Goal: Find specific page/section

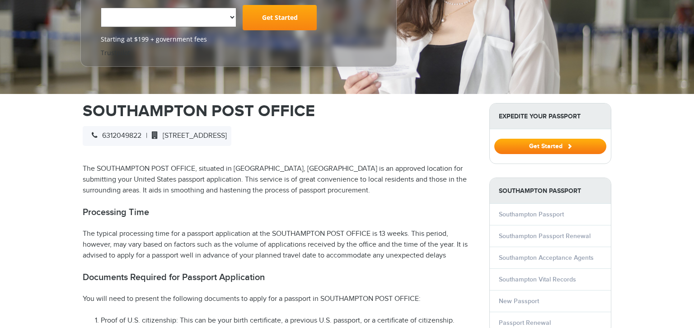
select select "**********"
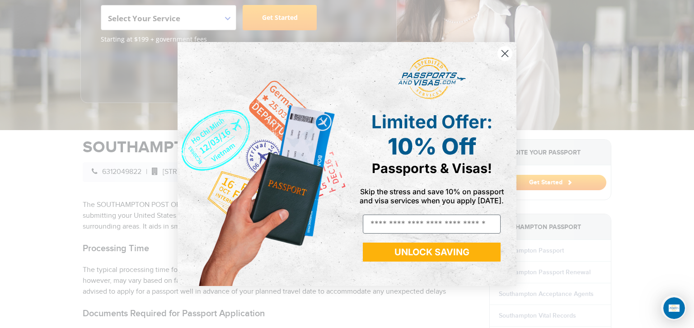
click at [503, 52] on icon "Close dialog" at bounding box center [505, 54] width 6 height 6
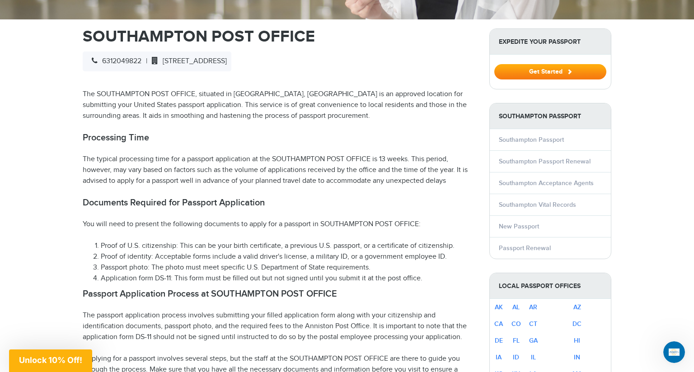
scroll to position [295, 0]
click at [600, 158] on li "Southampton Passport Renewal" at bounding box center [550, 161] width 121 height 22
click at [572, 157] on link "Southampton Passport Renewal" at bounding box center [545, 161] width 92 height 8
click at [552, 159] on link "Southampton Passport Renewal" at bounding box center [545, 161] width 92 height 8
click at [559, 161] on link "Southampton Passport Renewal" at bounding box center [545, 161] width 92 height 8
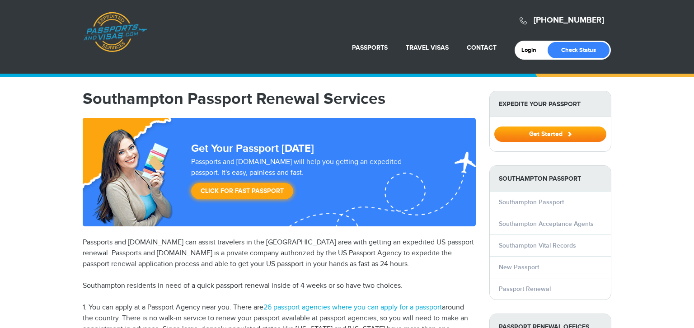
select select "**********"
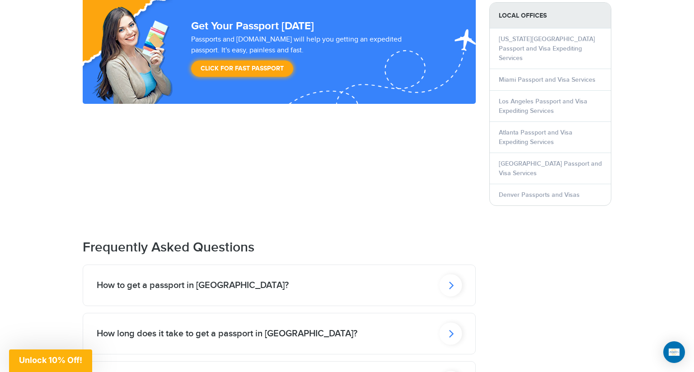
scroll to position [943, 0]
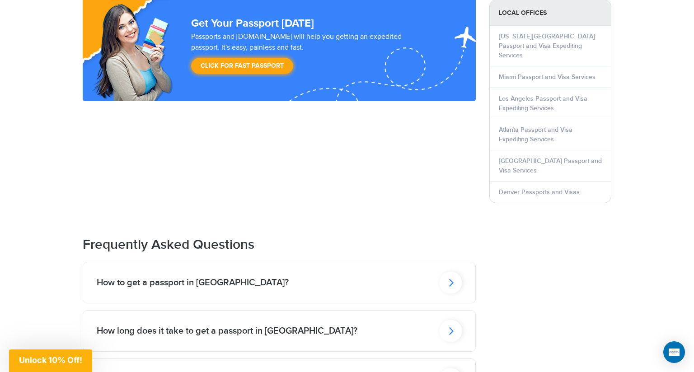
click at [453, 272] on icon at bounding box center [451, 283] width 23 height 22
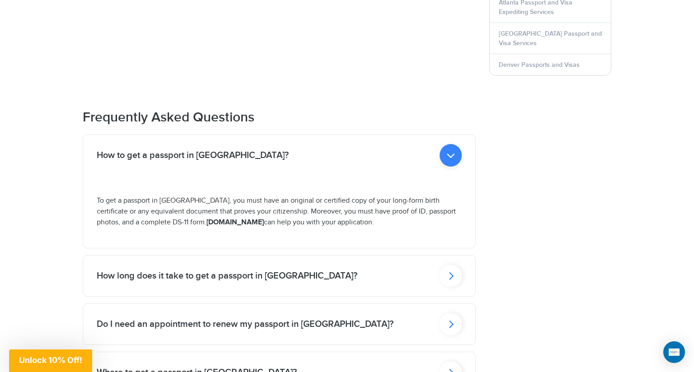
scroll to position [1072, 0]
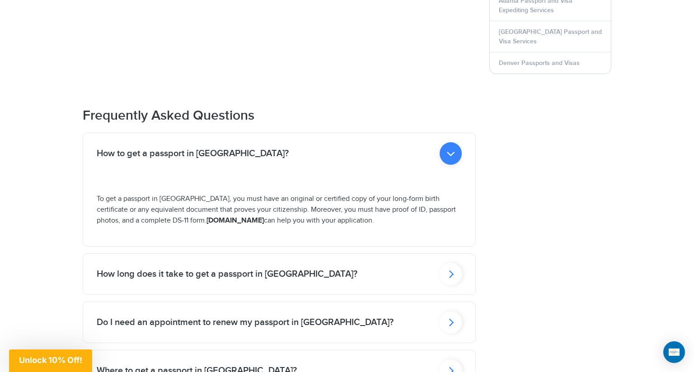
click at [455, 165] on icon at bounding box center [451, 153] width 22 height 23
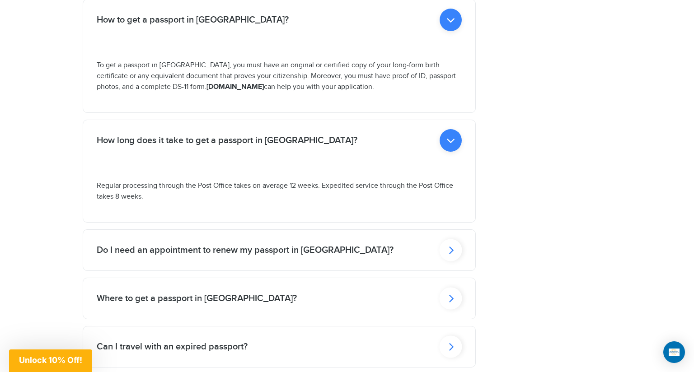
scroll to position [1215, 0]
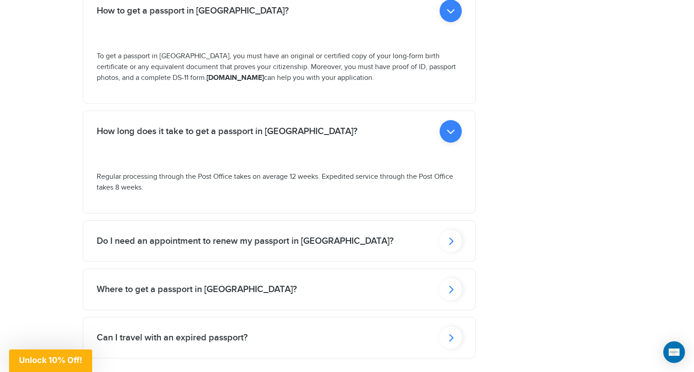
click at [456, 22] on icon at bounding box center [451, 11] width 22 height 23
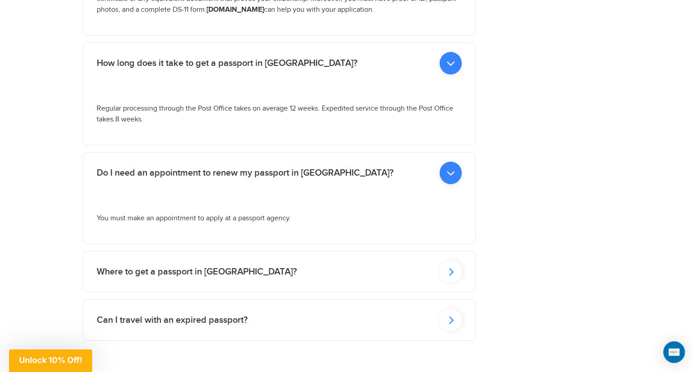
scroll to position [1285, 0]
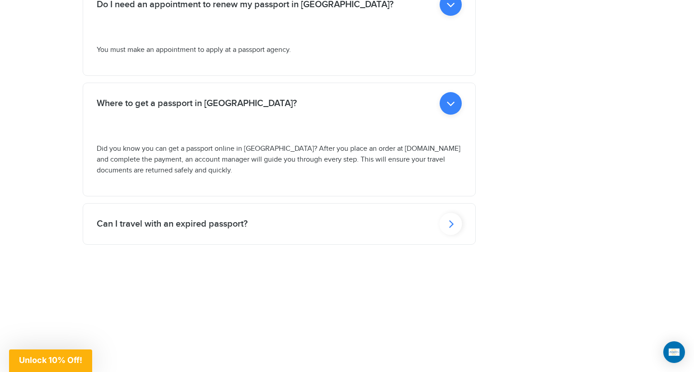
scroll to position [1453, 0]
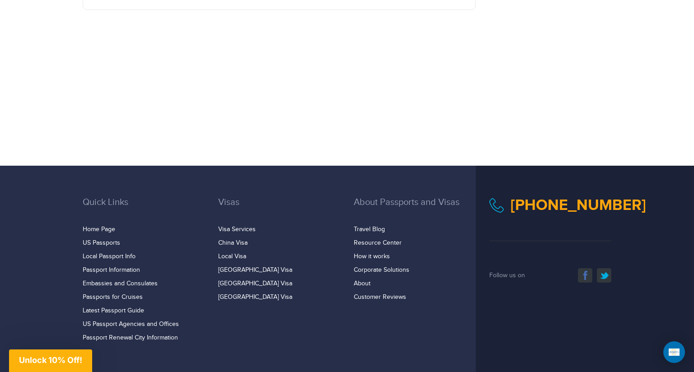
scroll to position [1791, 0]
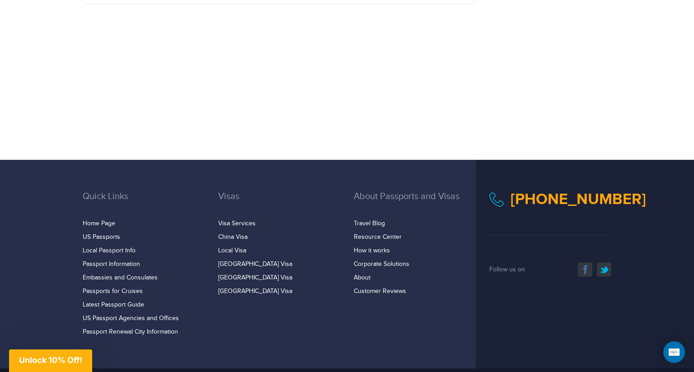
click at [128, 233] on li "US Passports" at bounding box center [144, 237] width 122 height 9
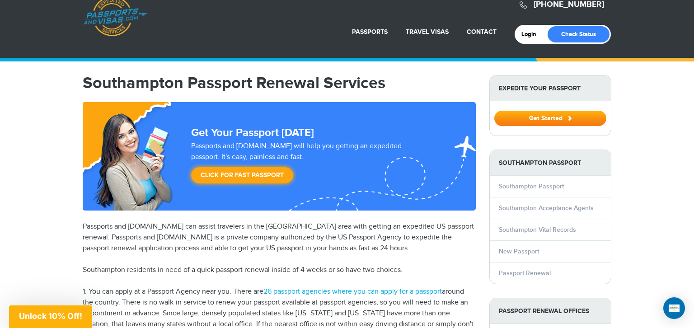
scroll to position [0, 0]
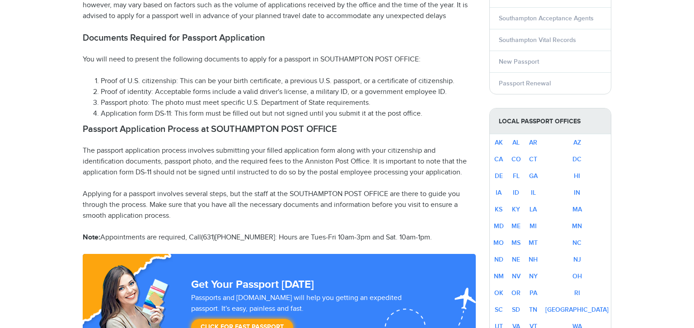
select select "**********"
